Goal: Register for event/course

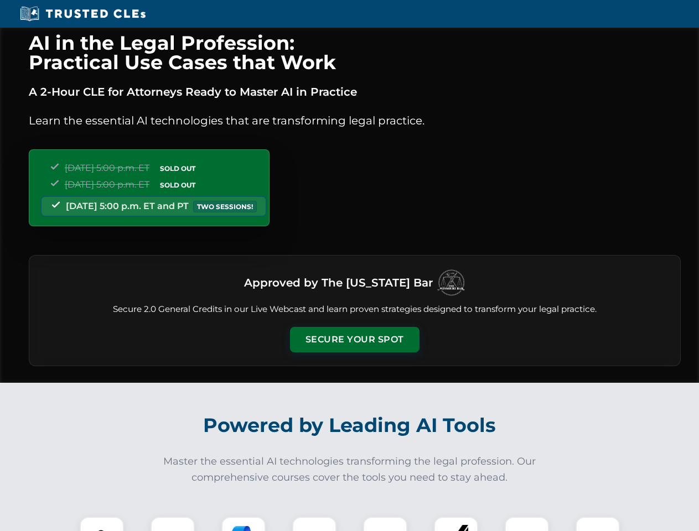
click at [354, 340] on button "Secure Your Spot" at bounding box center [354, 339] width 129 height 25
click at [102, 524] on img at bounding box center [102, 539] width 32 height 32
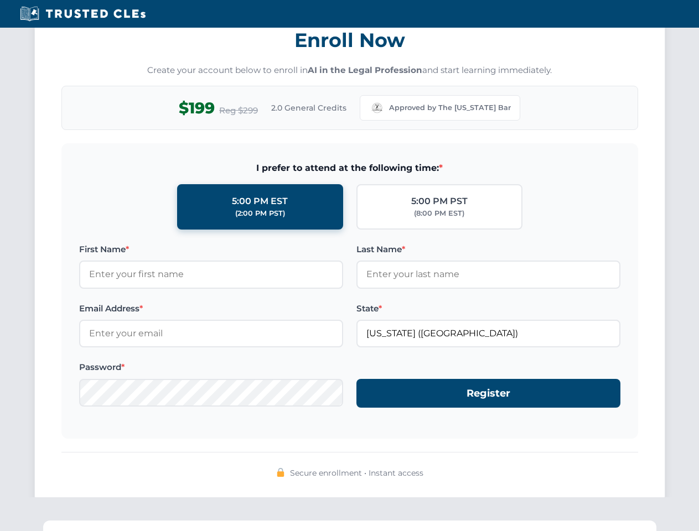
scroll to position [1086, 0]
